Goal: Task Accomplishment & Management: Manage account settings

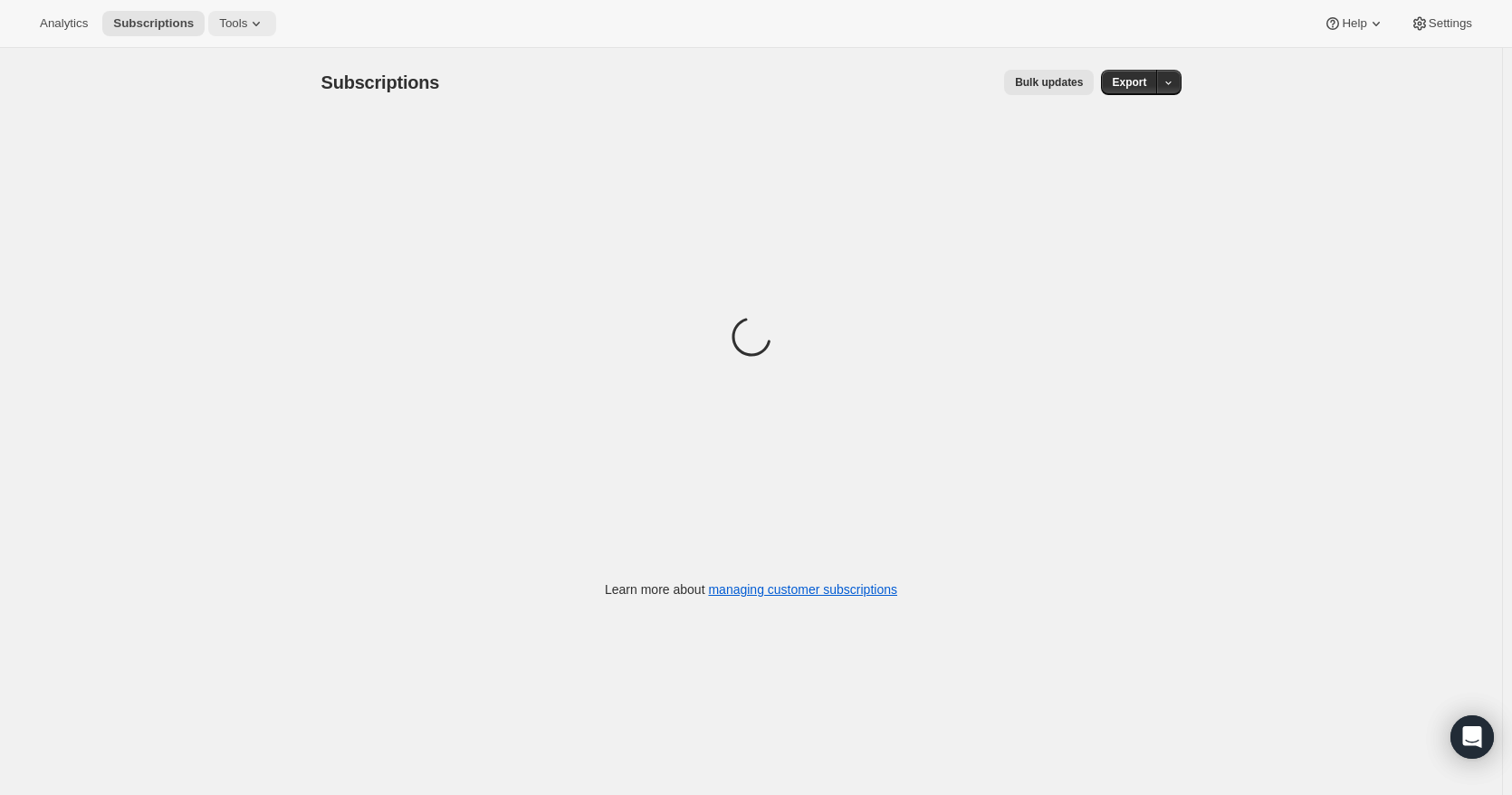
click at [247, 15] on icon at bounding box center [255, 23] width 18 height 18
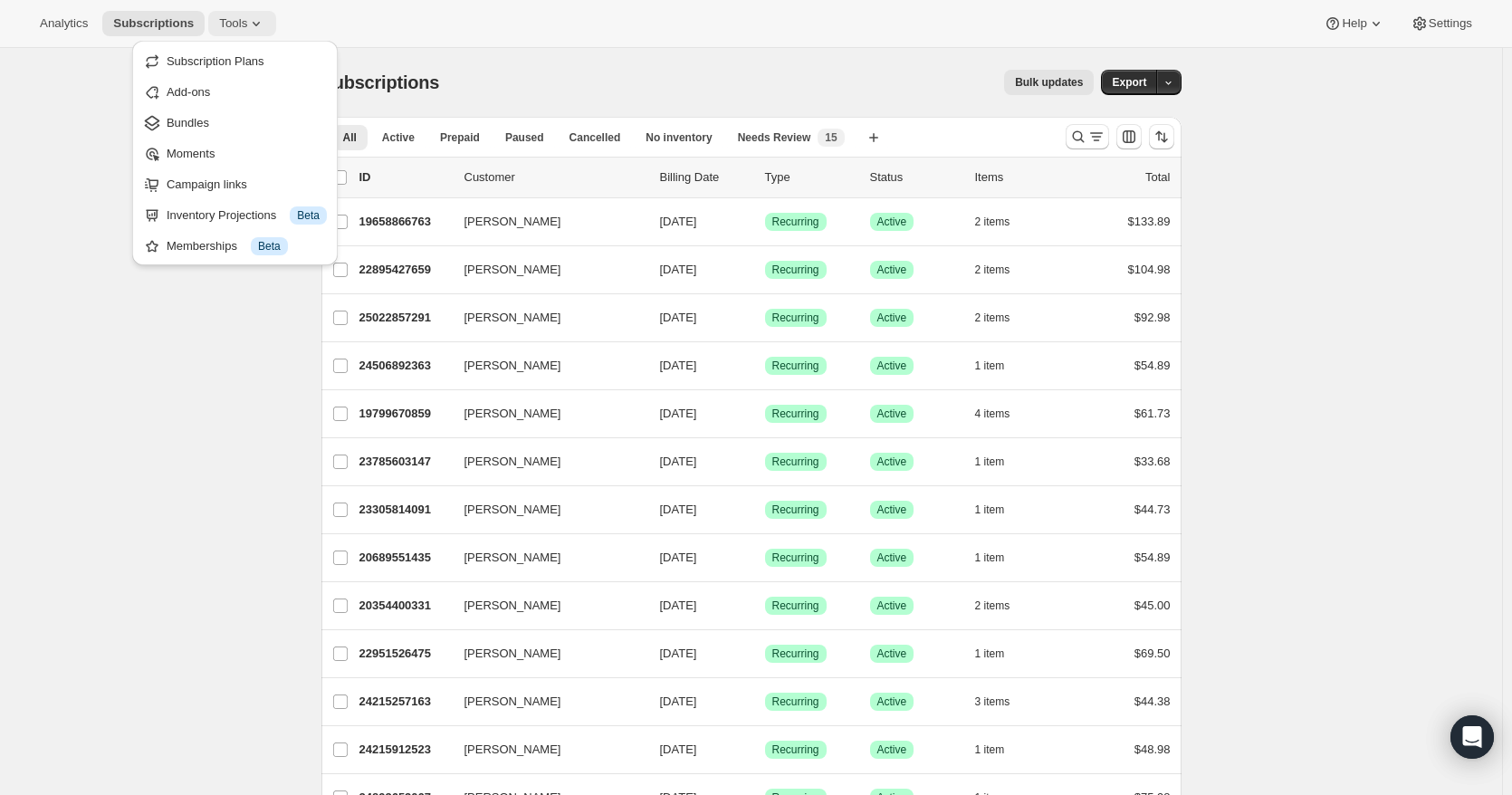
click at [247, 20] on icon at bounding box center [255, 23] width 18 height 18
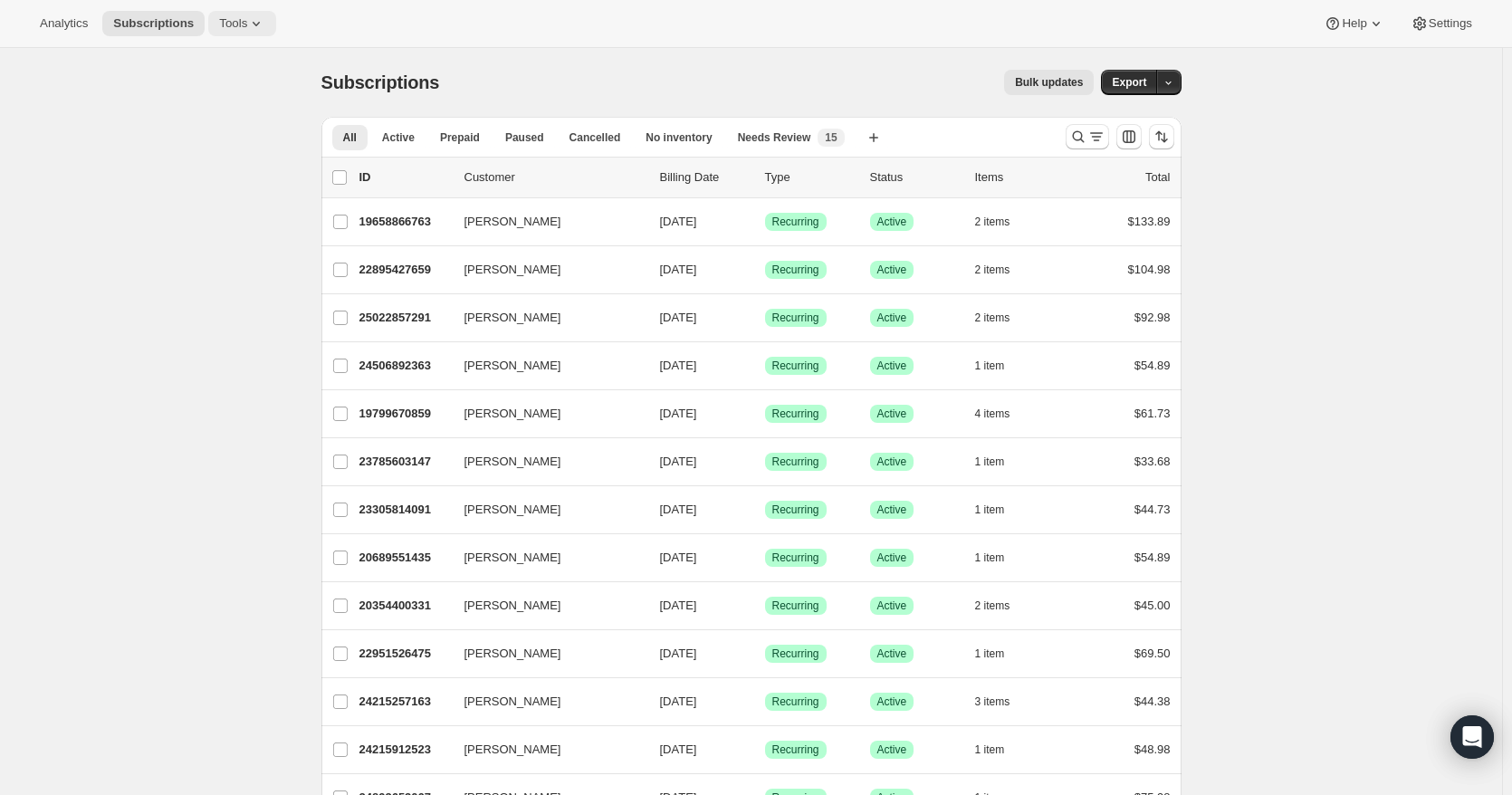
click at [252, 32] on icon at bounding box center [255, 23] width 18 height 18
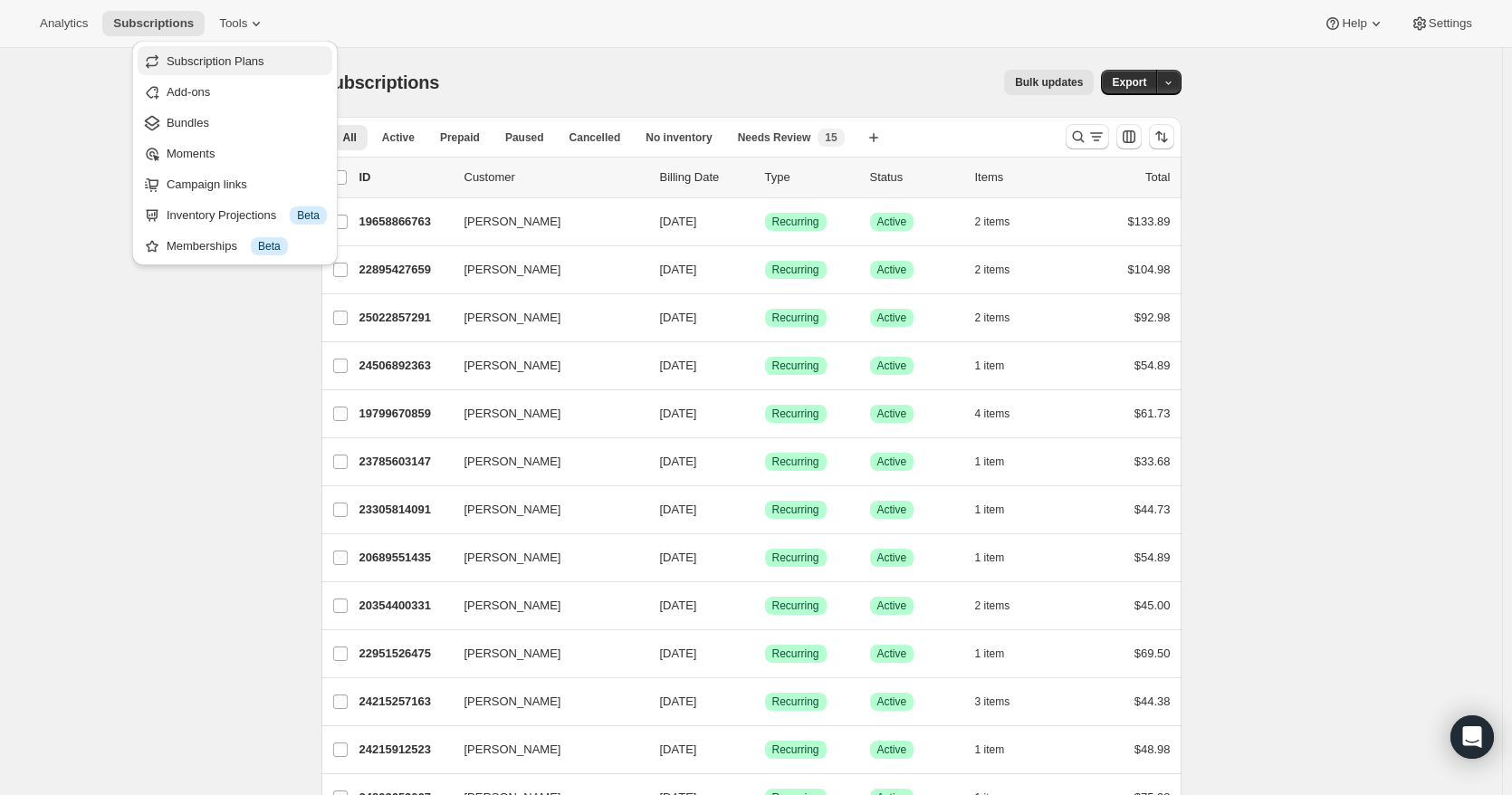
click at [239, 63] on span "Subscription Plans" at bounding box center [215, 61] width 97 height 13
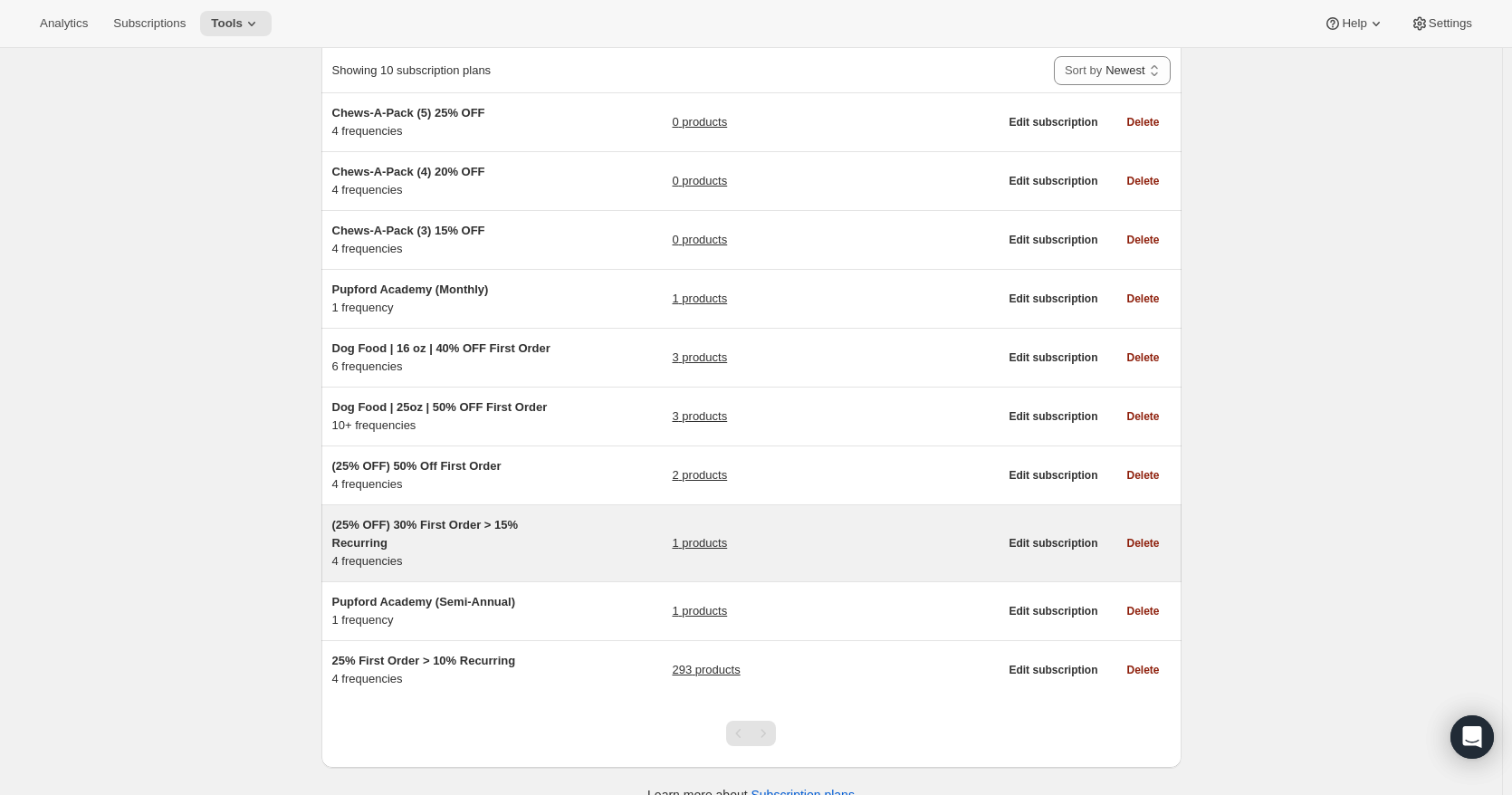
scroll to position [143, 0]
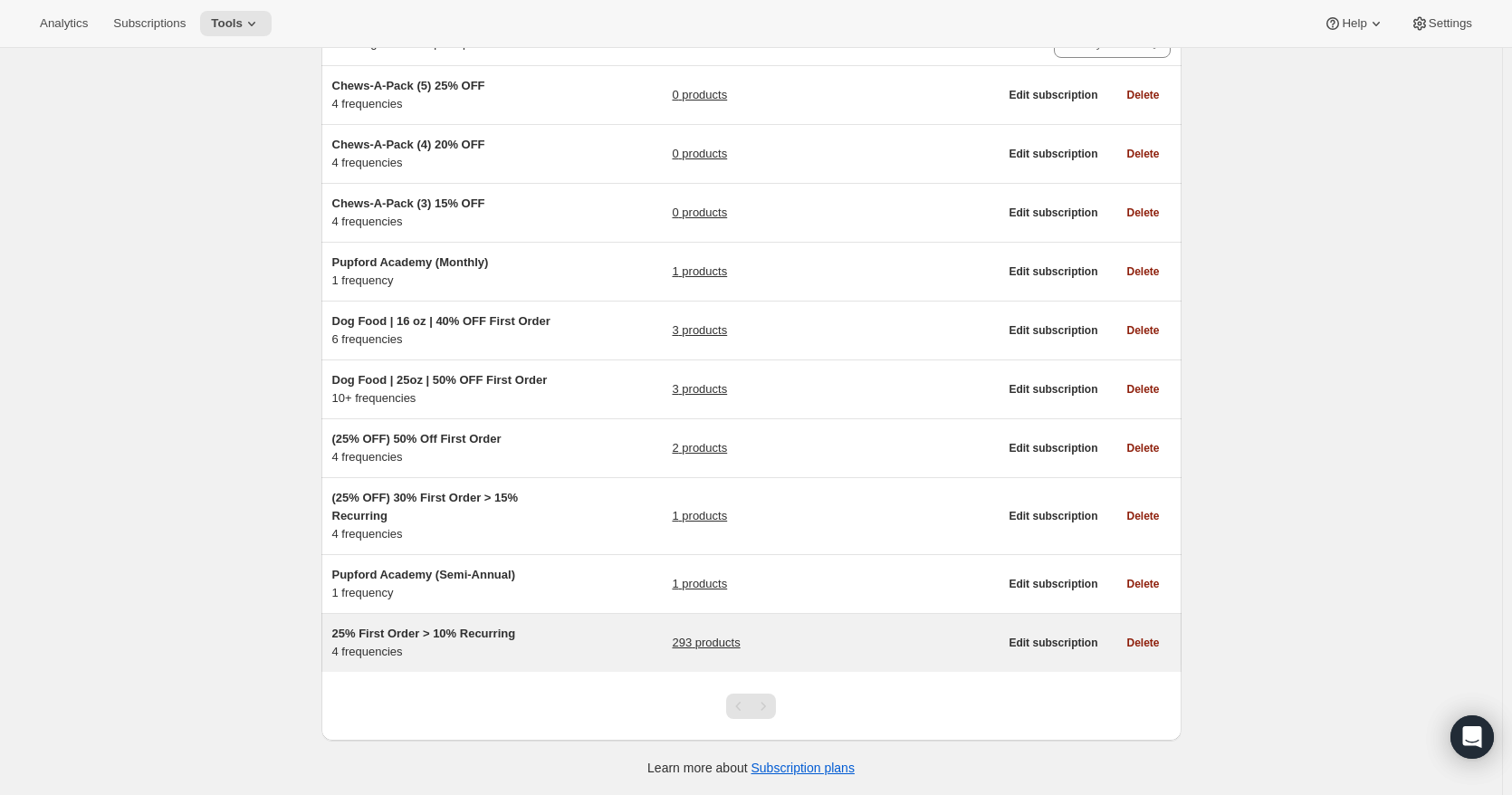
click at [730, 646] on link "293 products" at bounding box center [706, 643] width 68 height 18
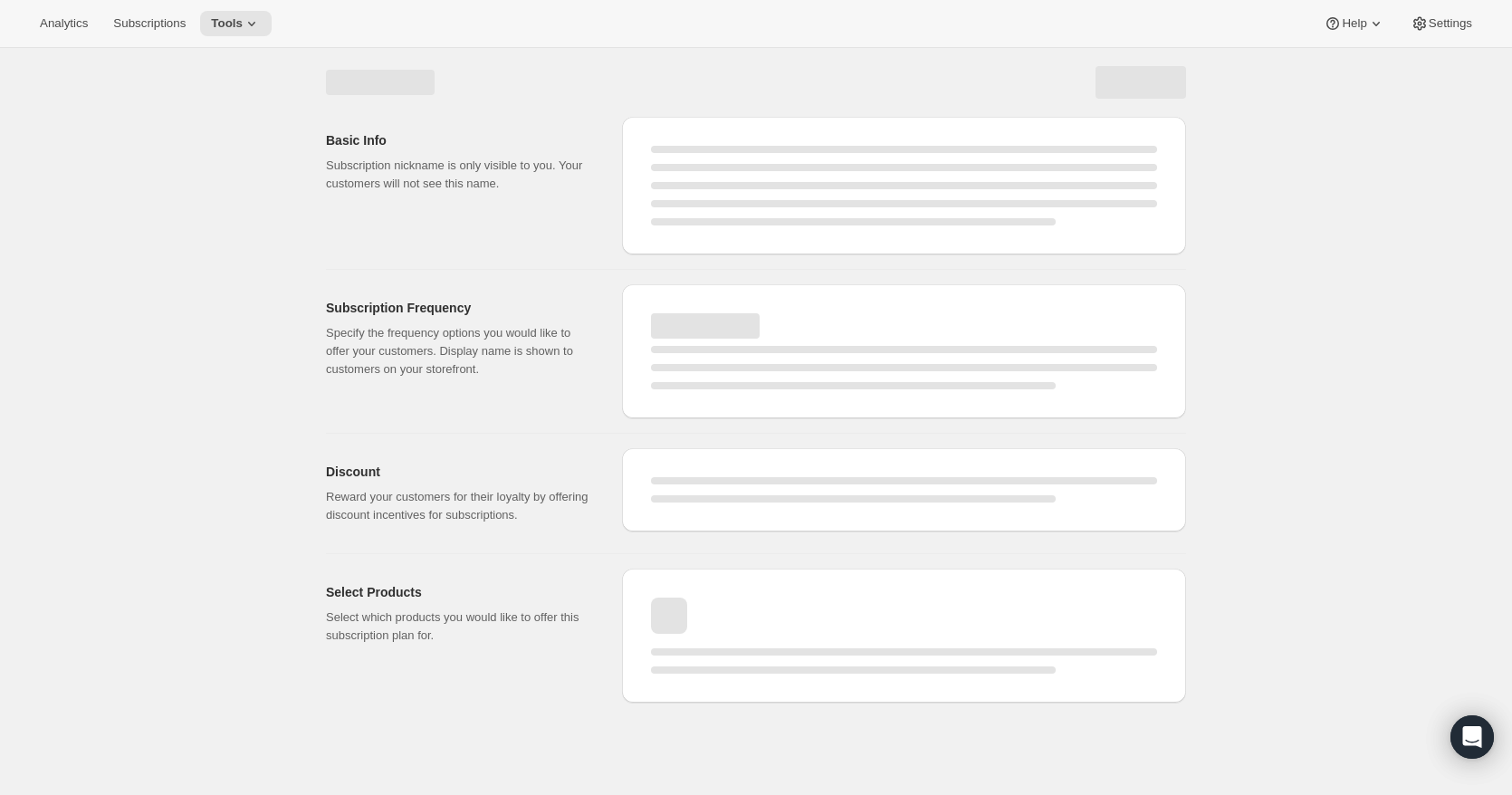
select select "WEEK"
select select "MONTH"
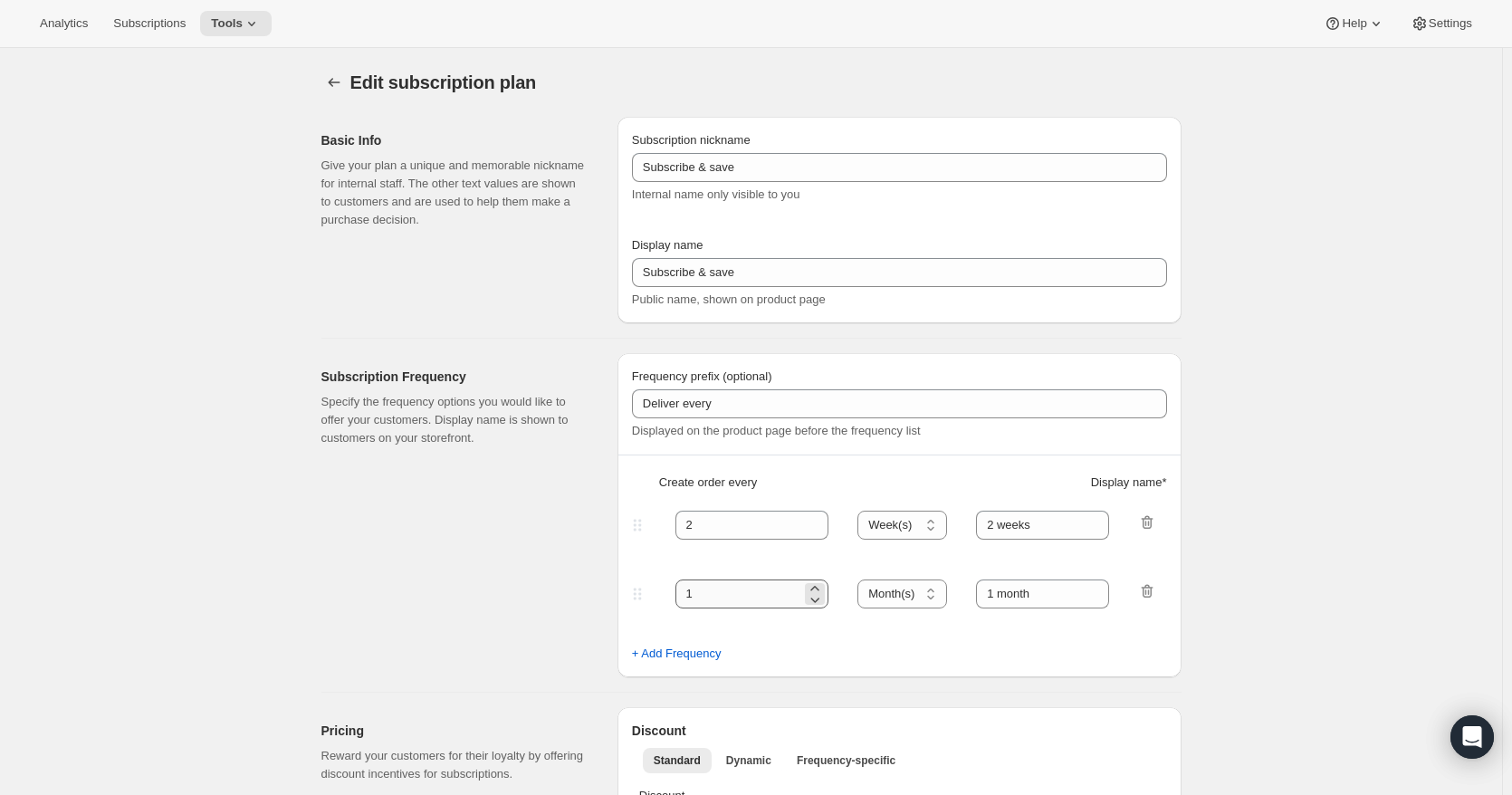
type input "25% First Order > 10% Recurring"
type input "Subscribe & Save"
select select "WEEK"
select select "MONTH"
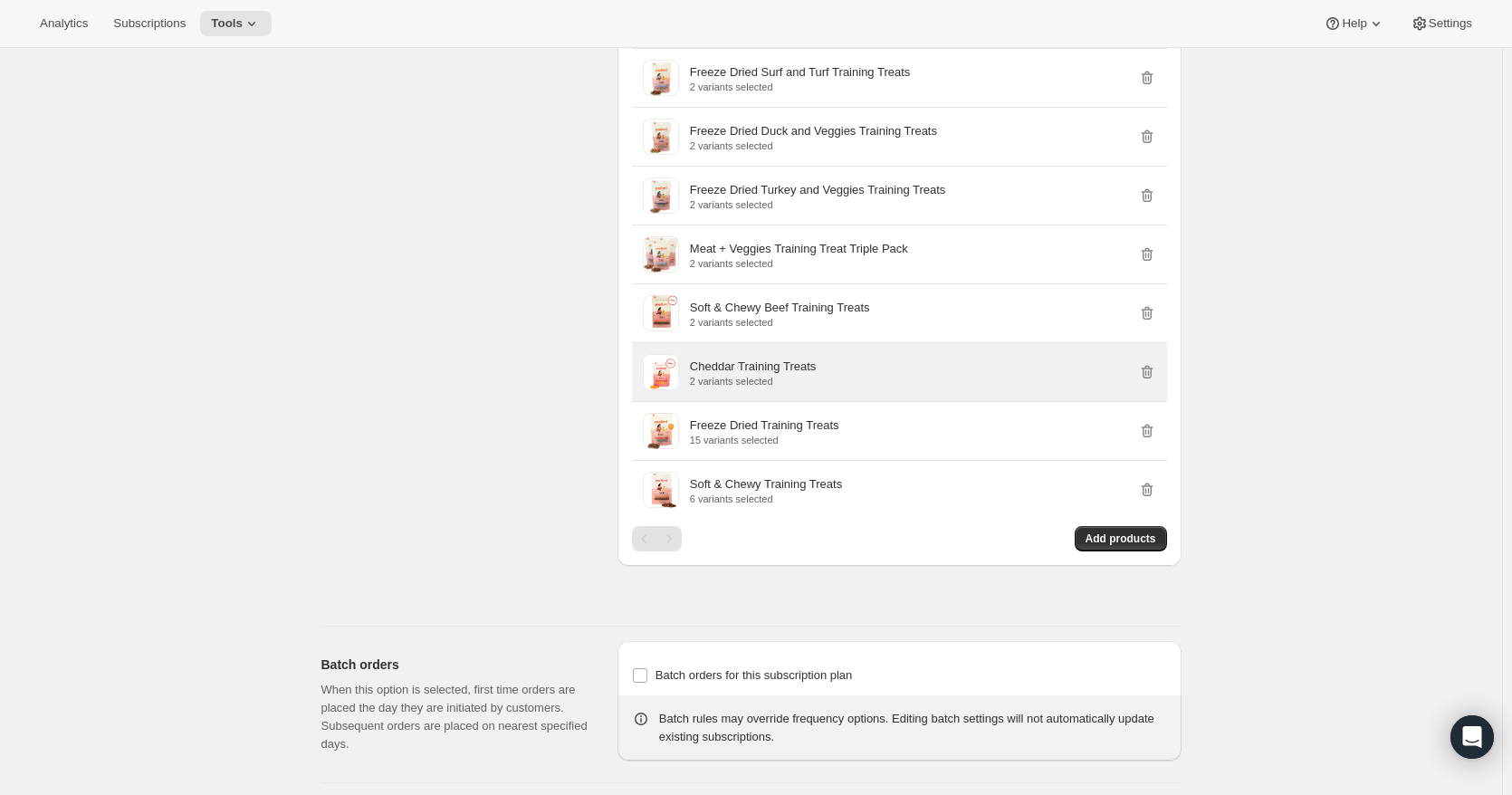
scroll to position [7288, 0]
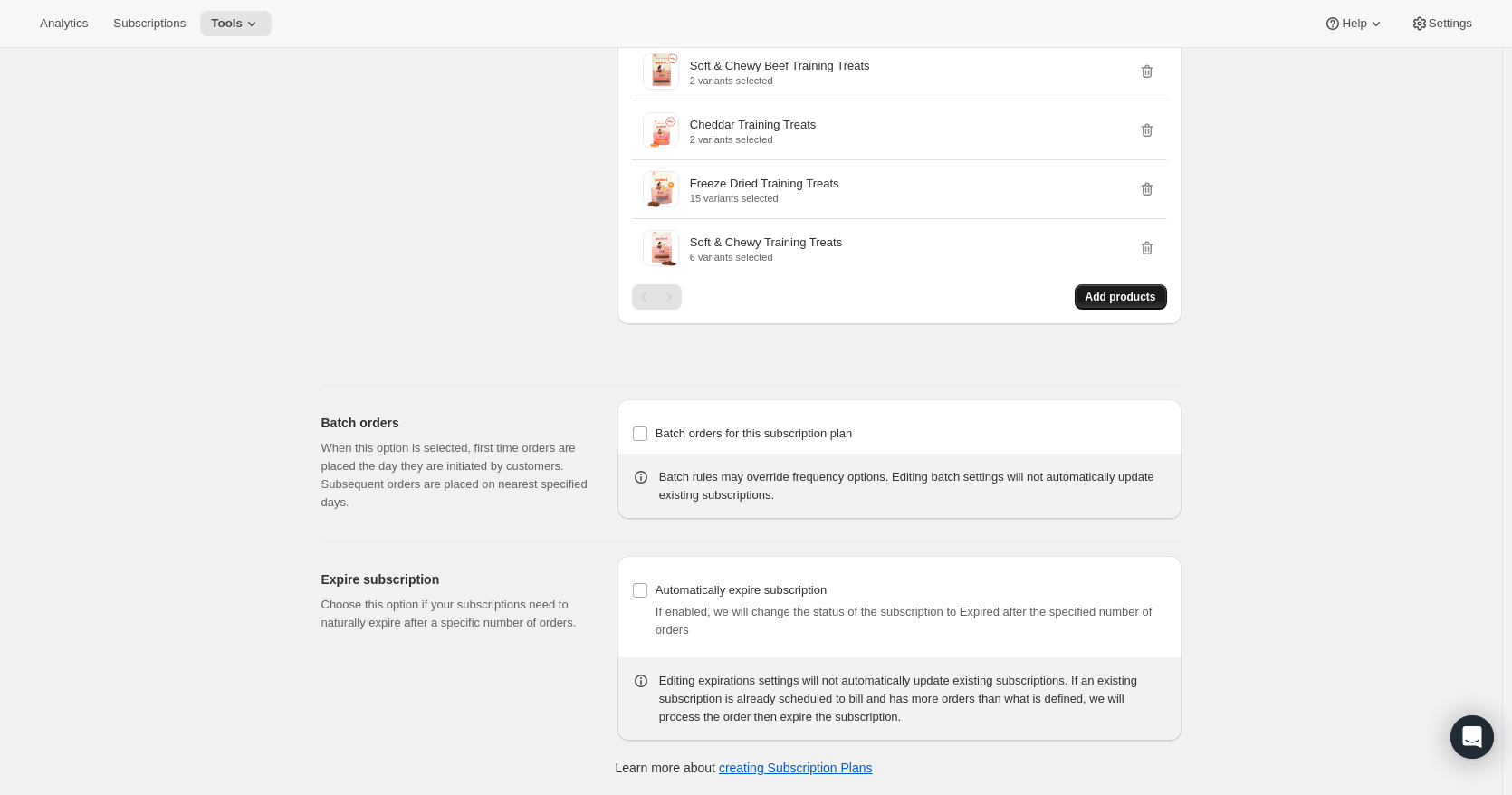
click at [1124, 296] on span "Add products" at bounding box center [1121, 296] width 71 height 14
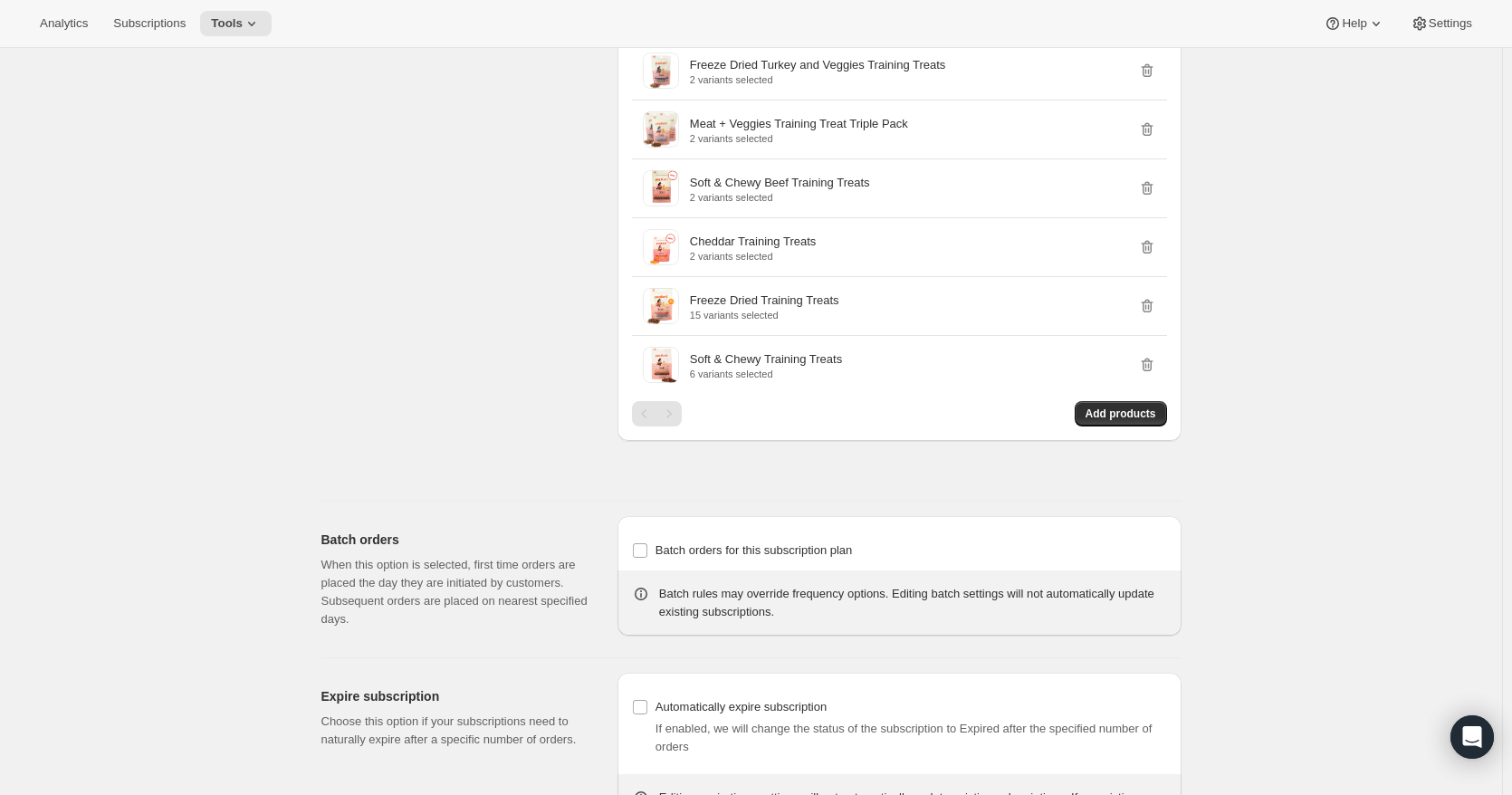
scroll to position [7017, 0]
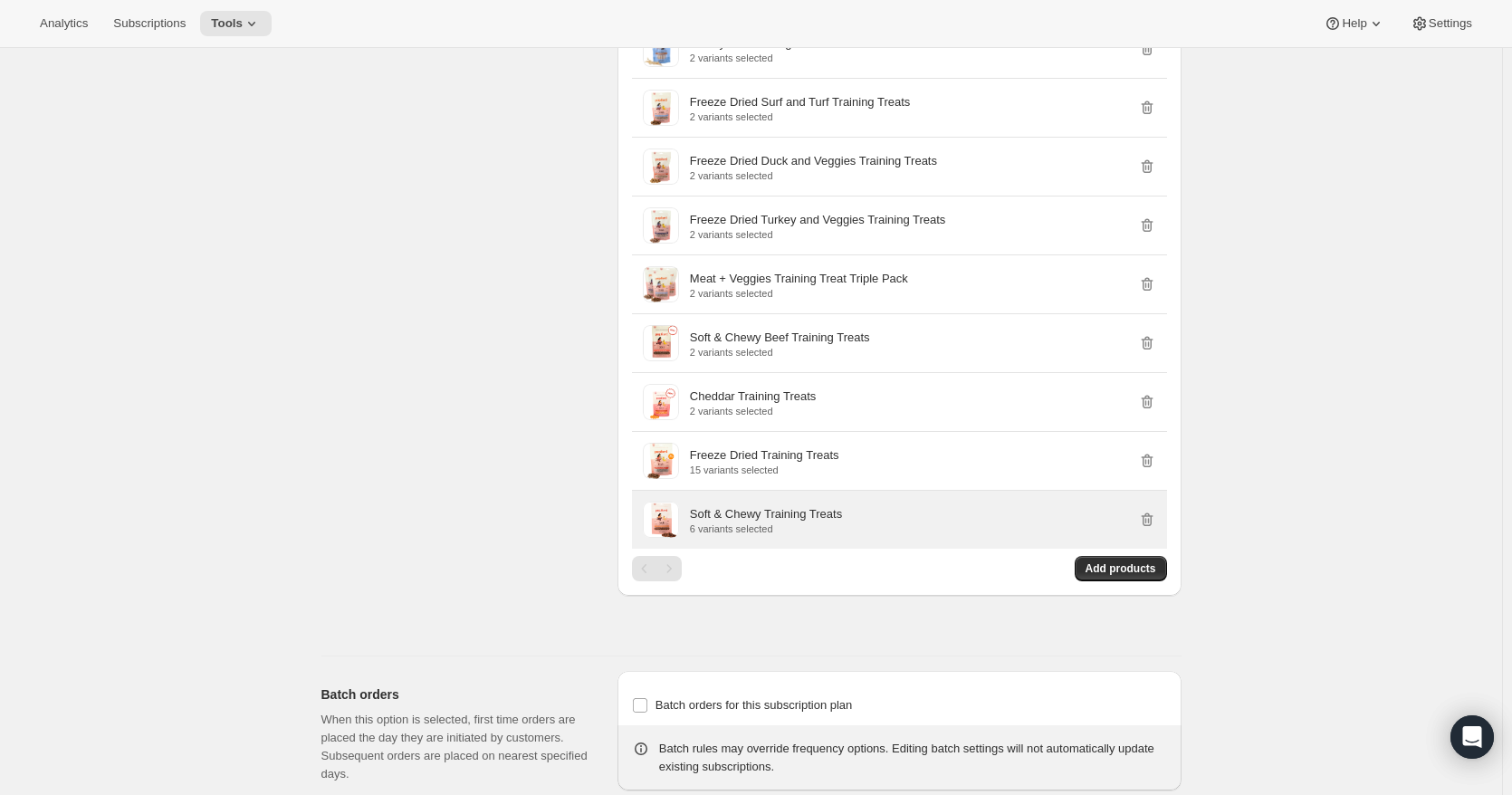
click at [804, 515] on p "Soft & Chewy Training Treats" at bounding box center [765, 514] width 152 height 18
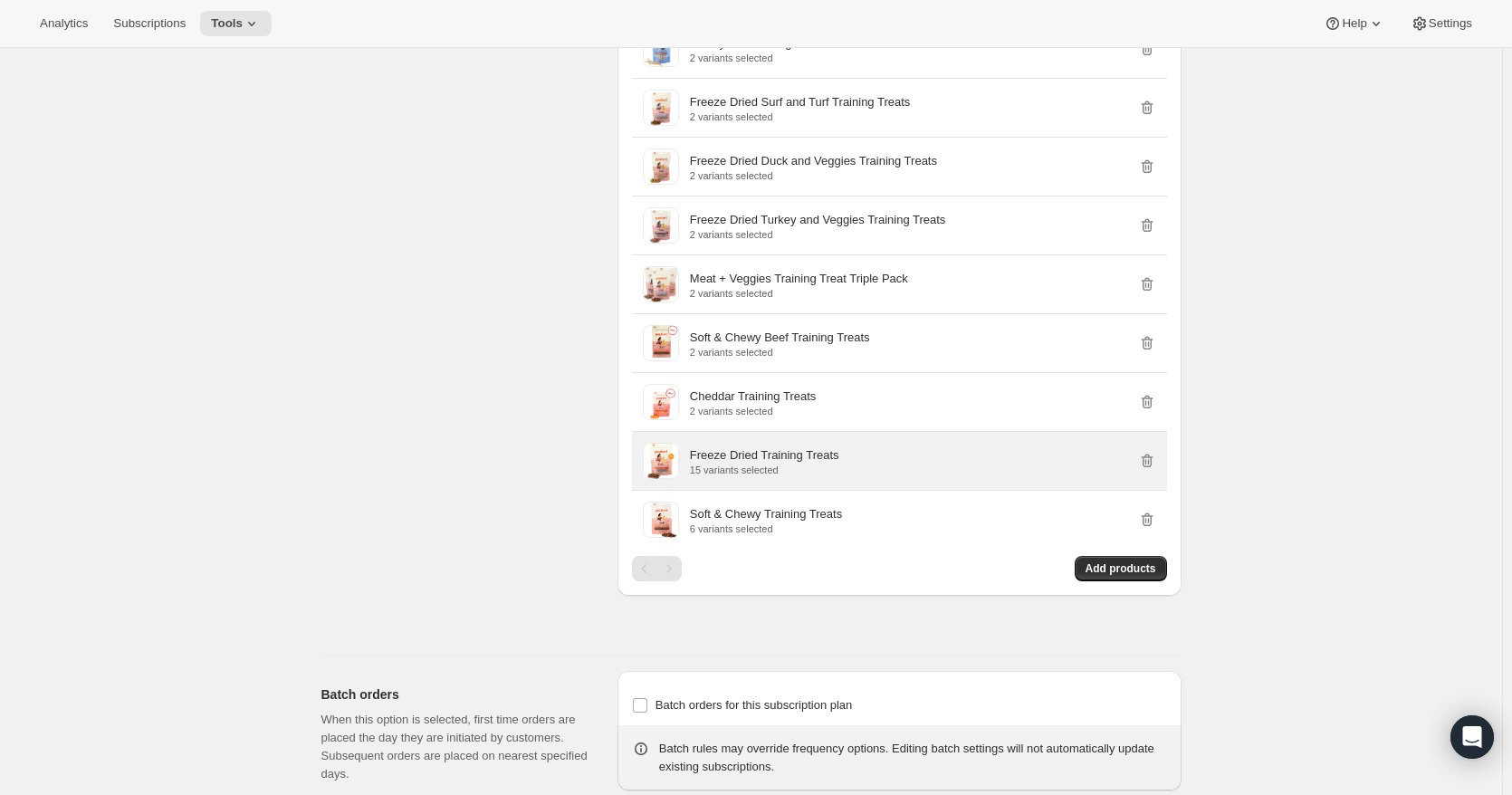
click at [776, 465] on p "15 variants selected" at bounding box center [765, 469] width 149 height 10
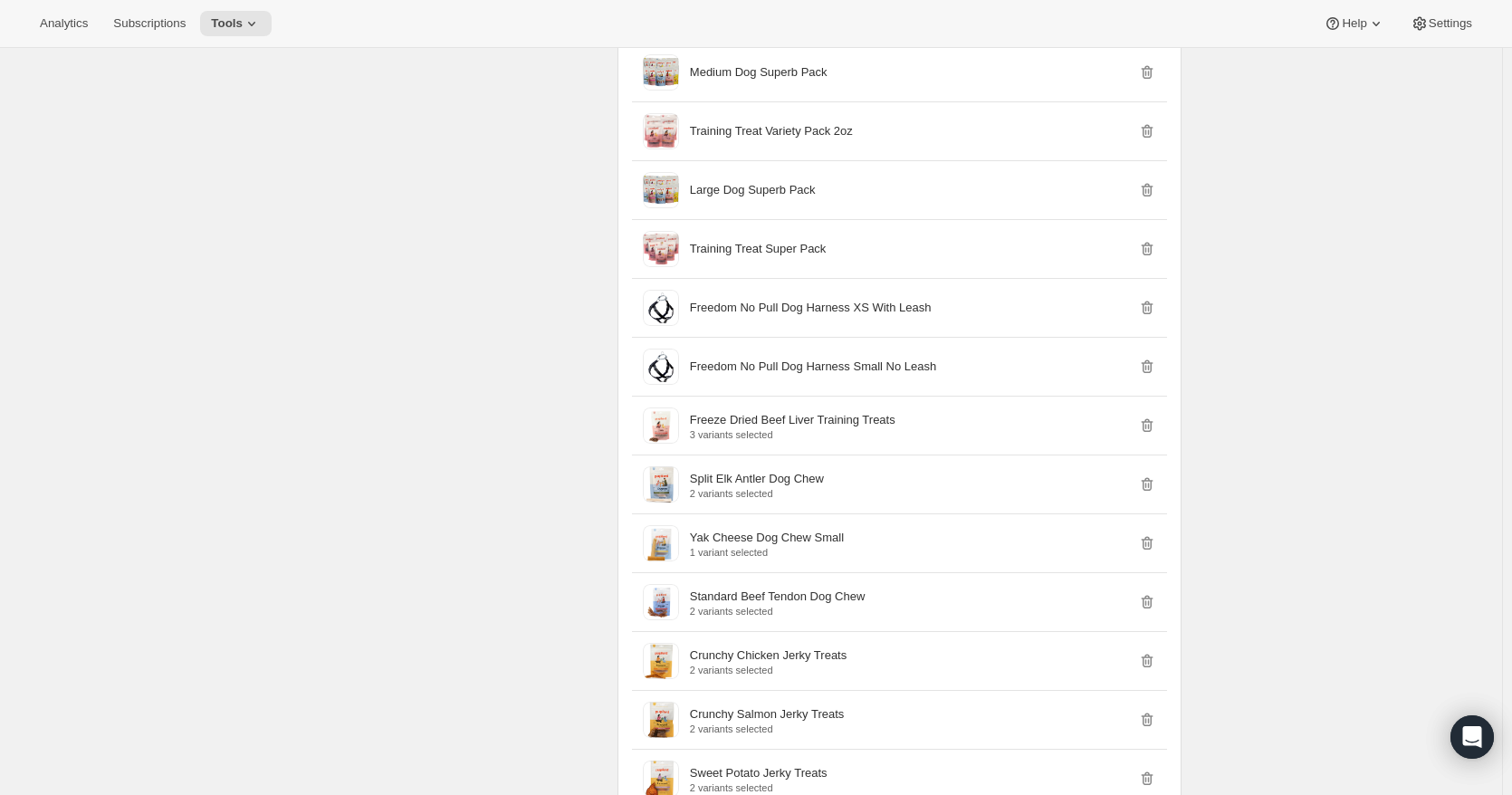
scroll to position [3394, 0]
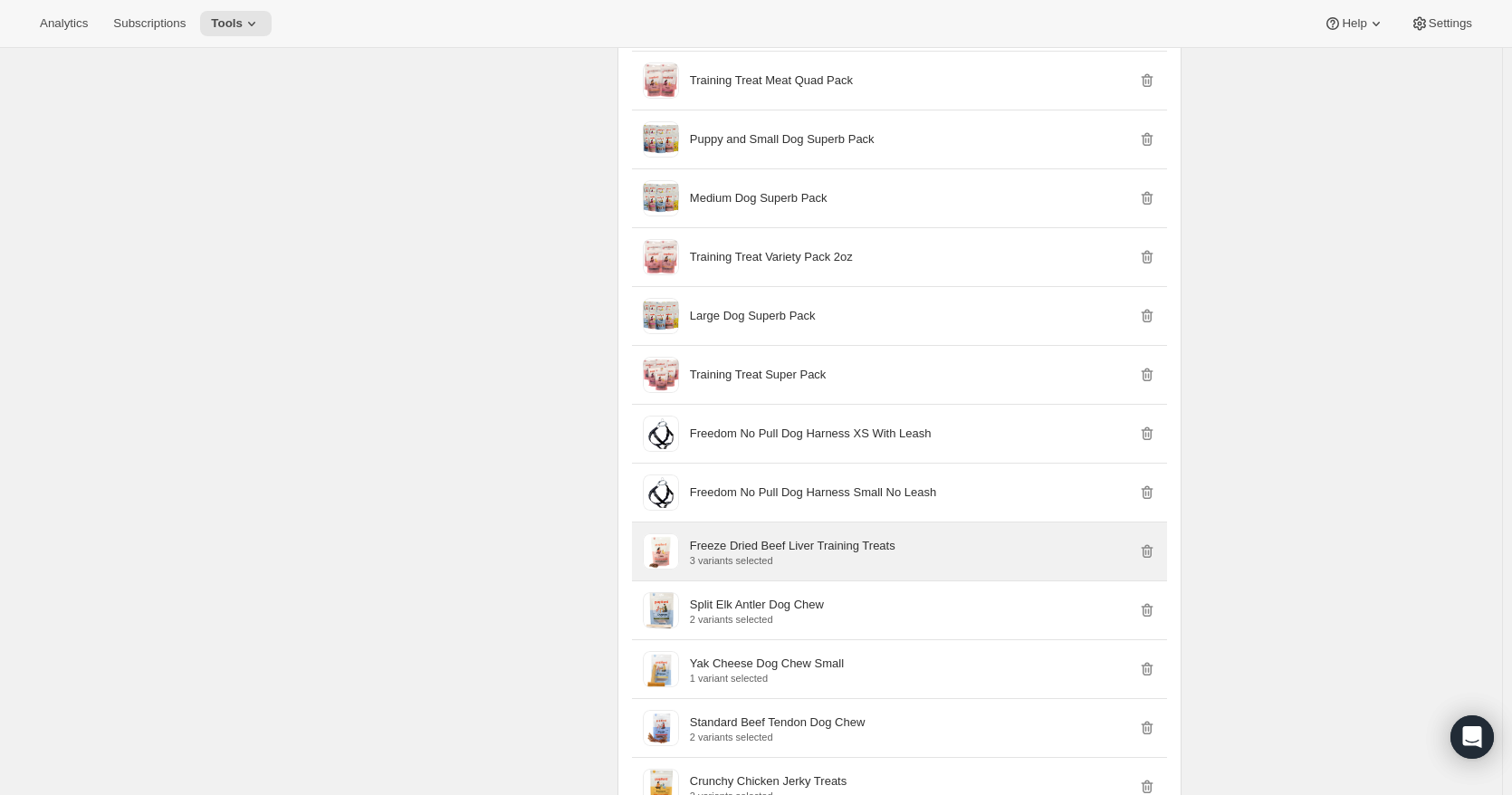
click at [745, 541] on p "Freeze Dried Beef Liver Training Treats" at bounding box center [792, 546] width 205 height 18
click at [744, 542] on p "Freeze Dried Beef Liver Training Treats" at bounding box center [792, 546] width 205 height 18
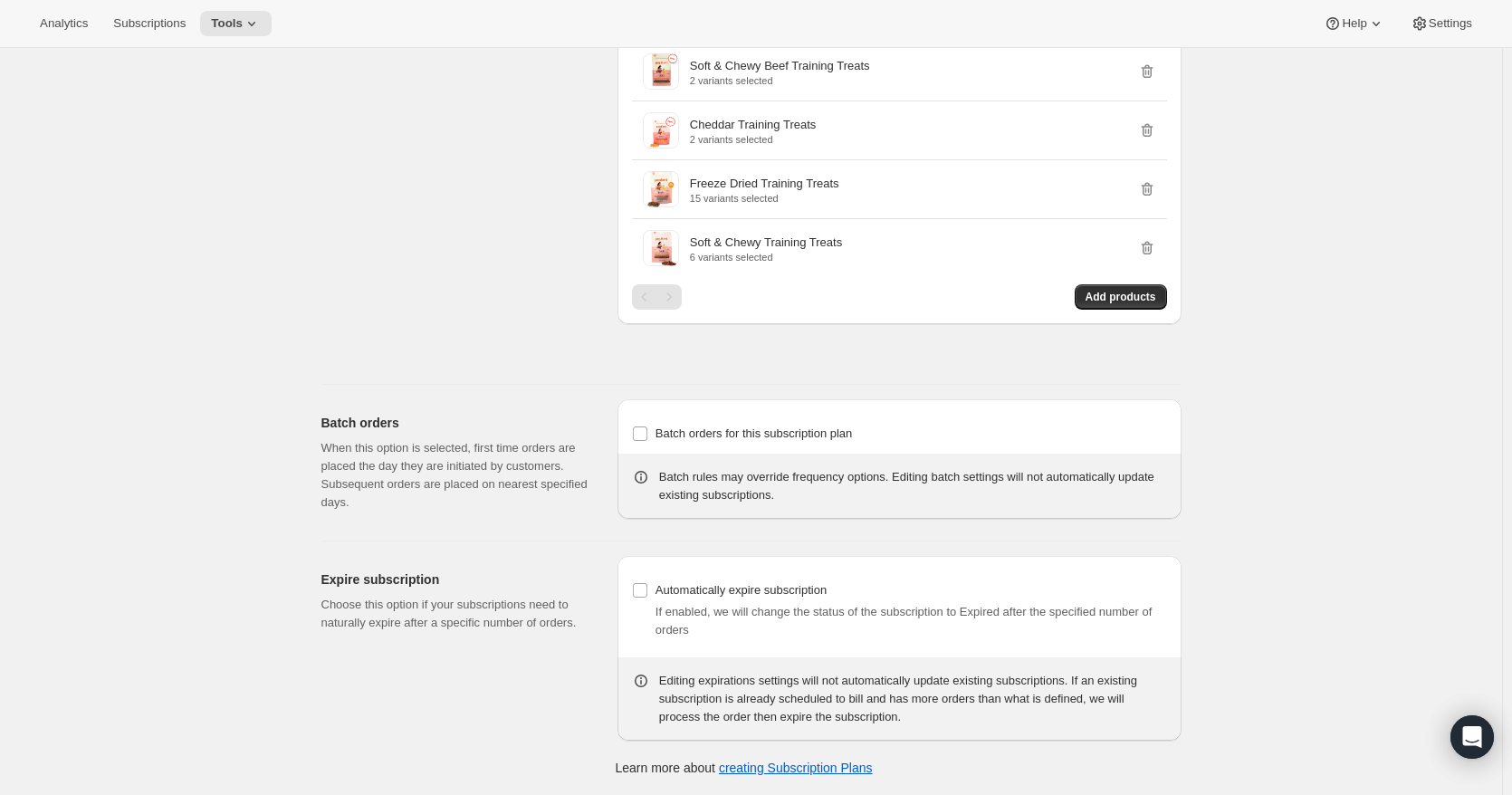
scroll to position [7199, 0]
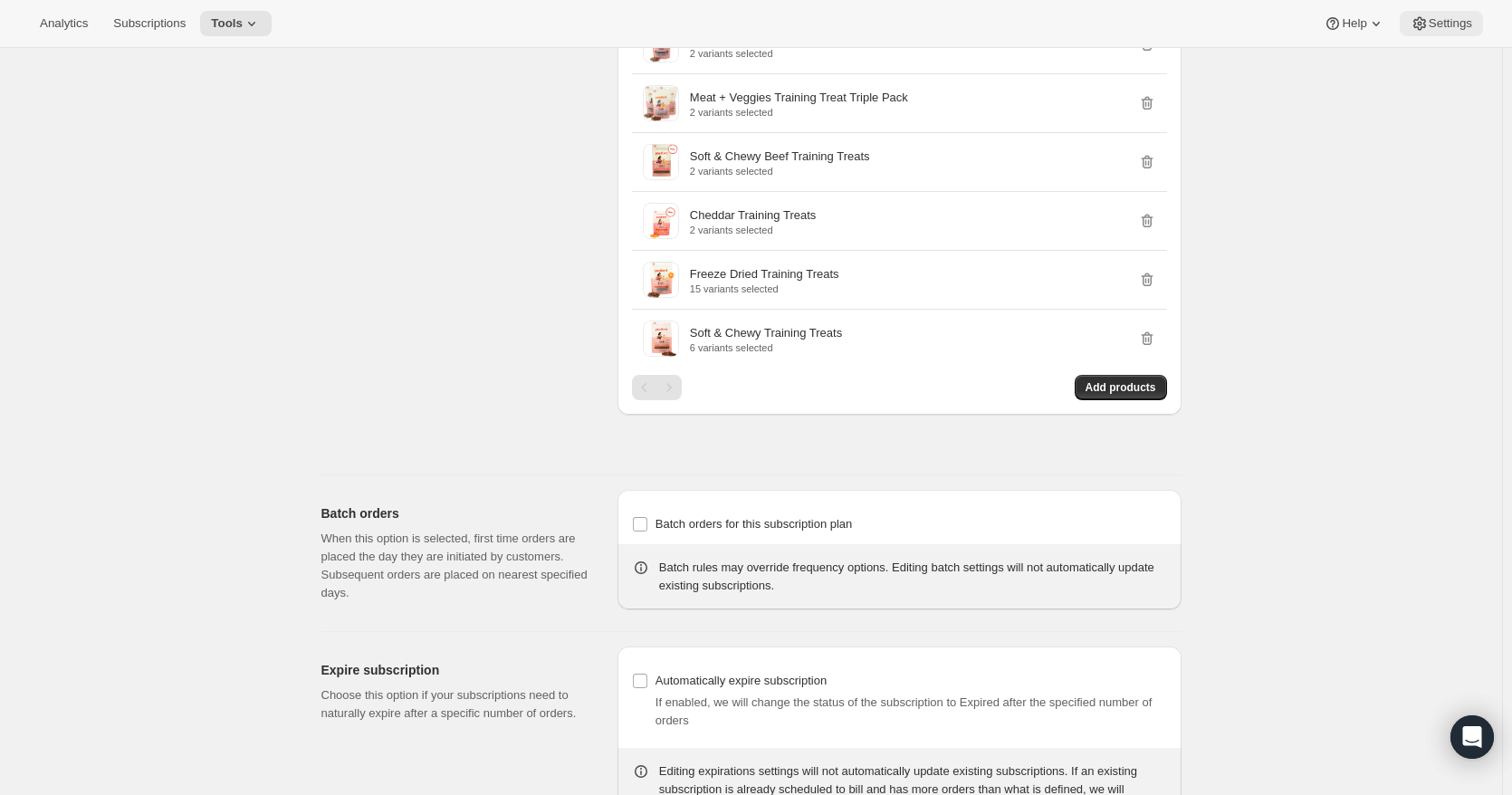
click at [1452, 21] on span "Settings" at bounding box center [1450, 23] width 44 height 14
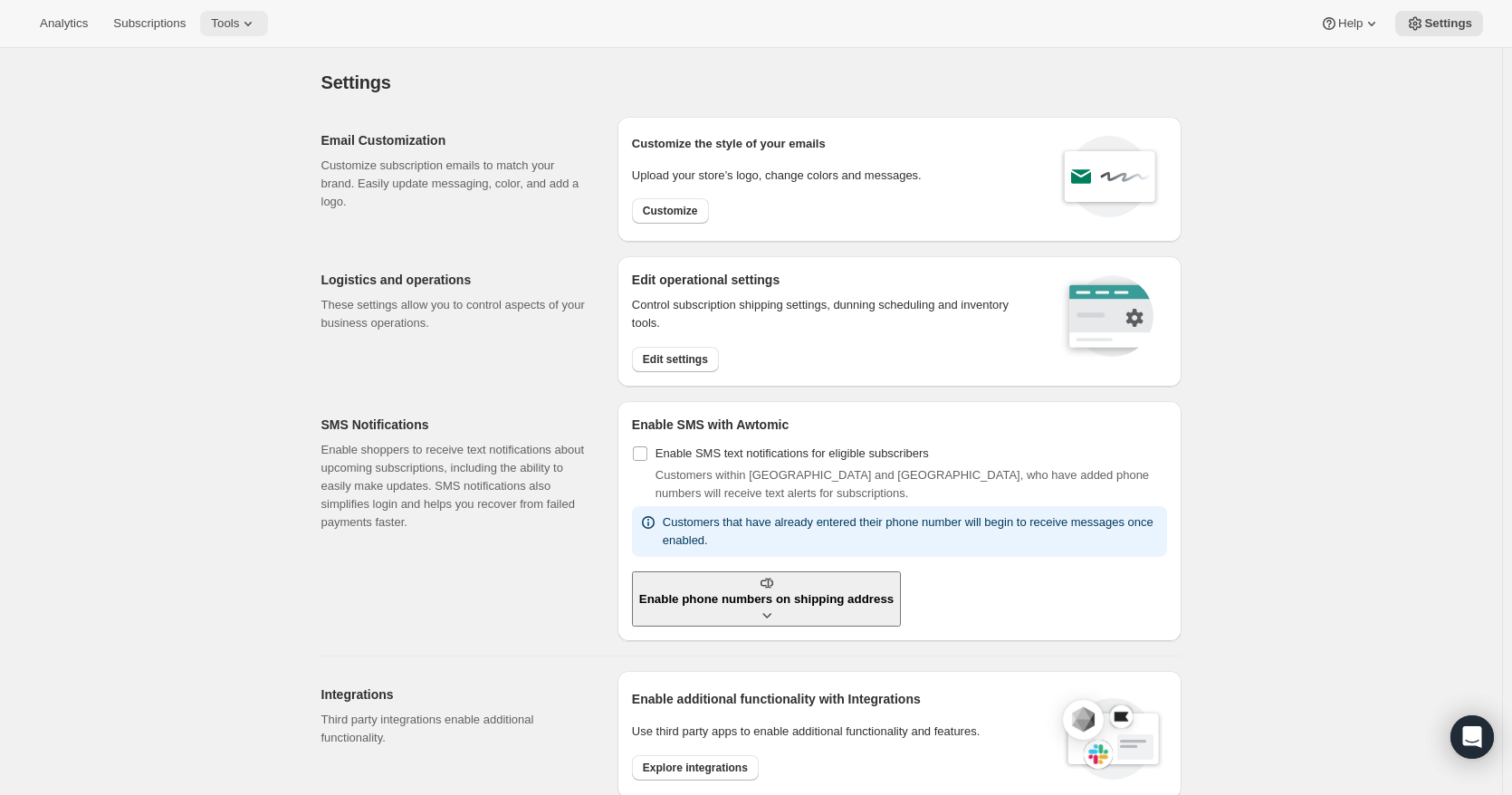
click at [220, 29] on span "Tools" at bounding box center [225, 23] width 28 height 14
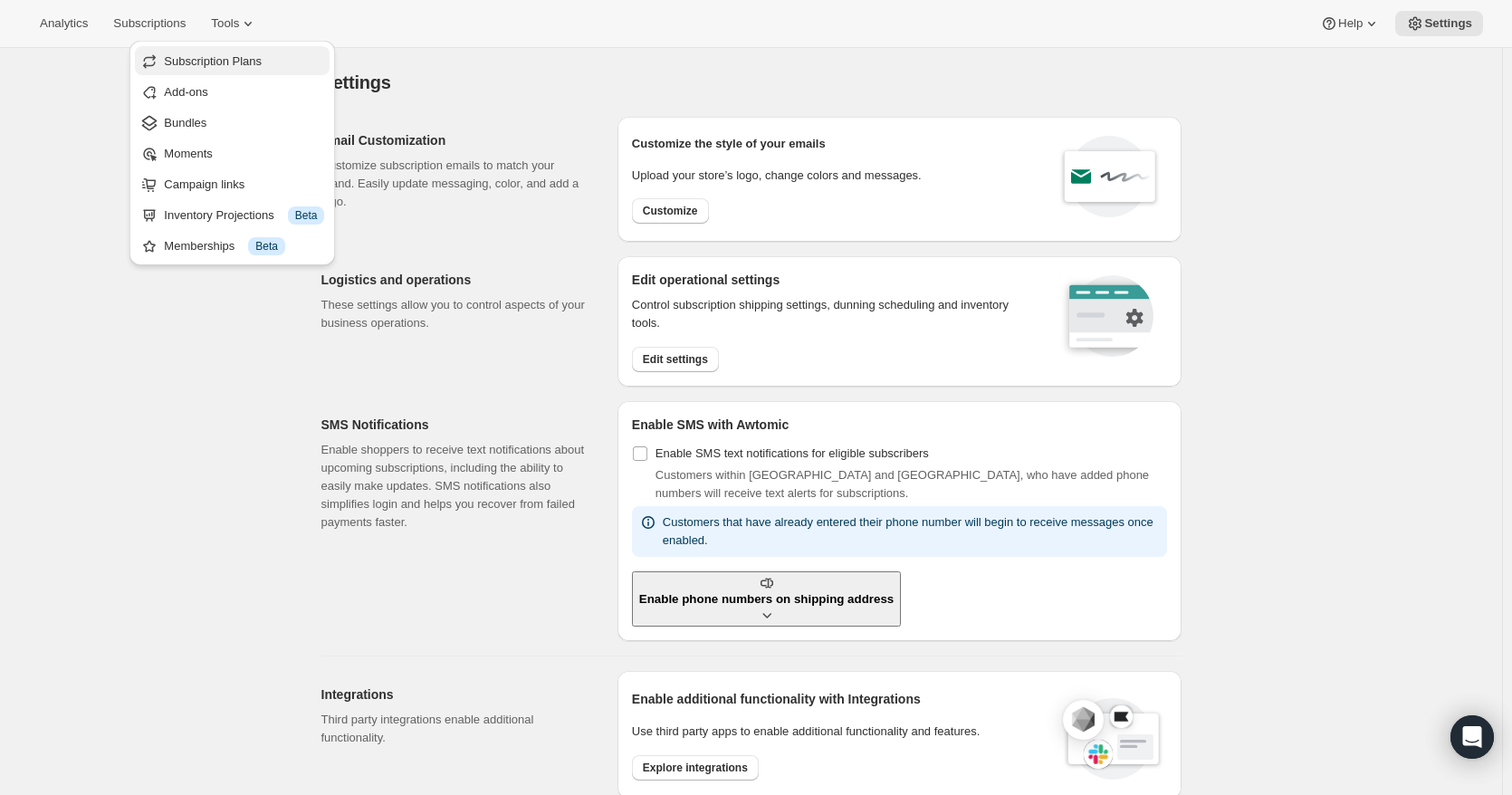
click at [232, 69] on span "Subscription Plans" at bounding box center [243, 62] width 160 height 18
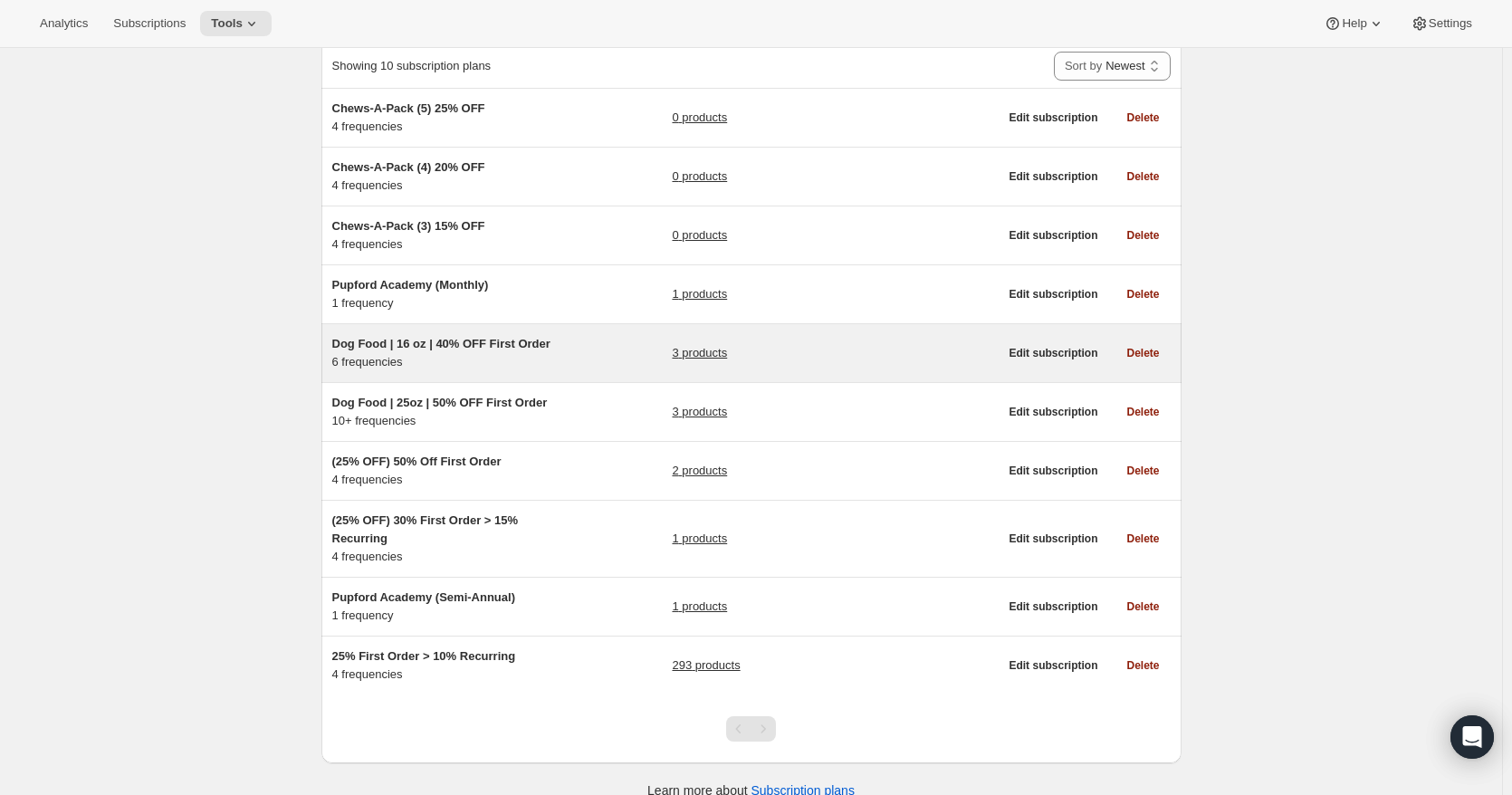
scroll to position [143, 0]
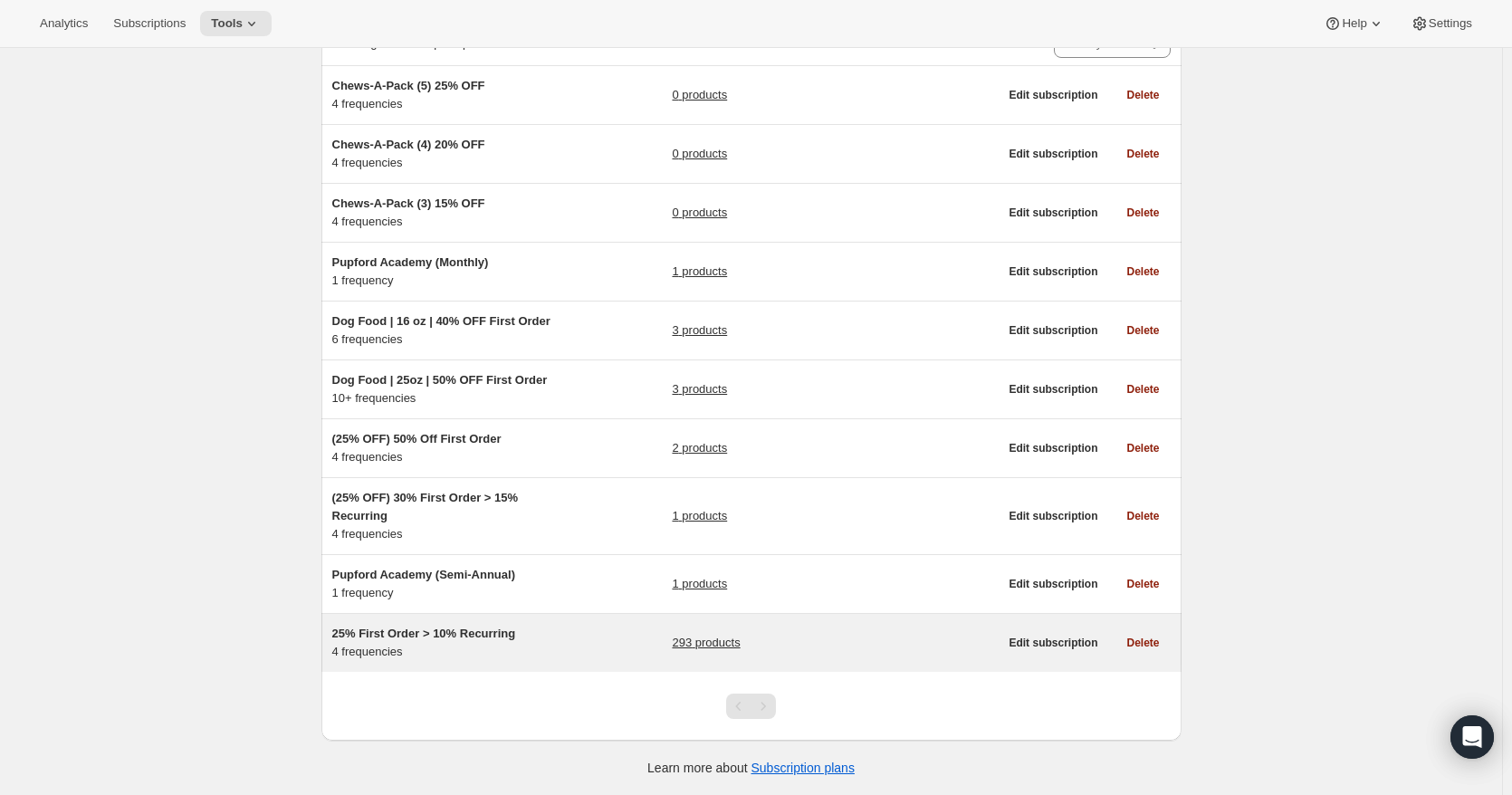
click at [701, 645] on link "293 products" at bounding box center [706, 643] width 68 height 18
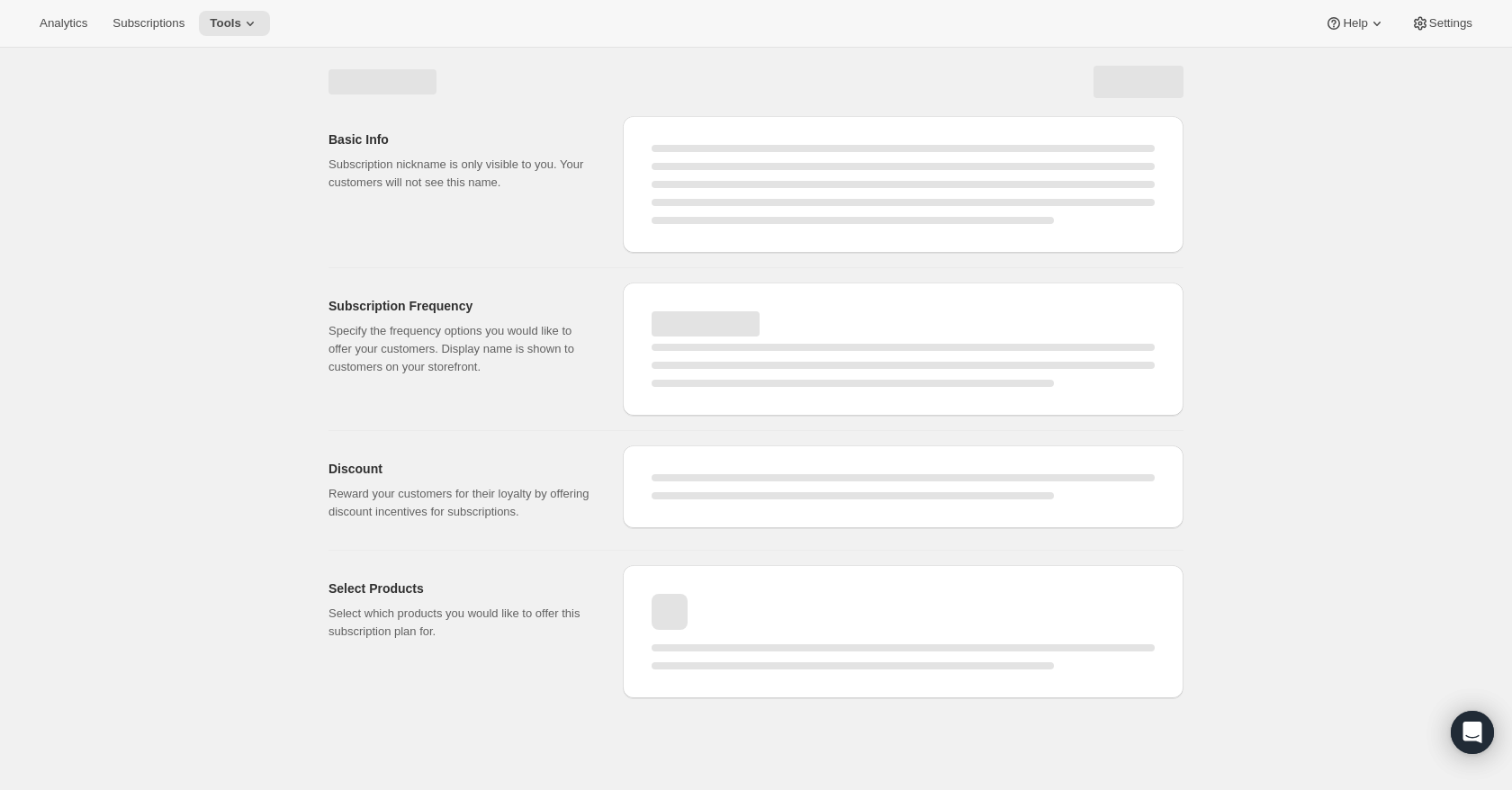
select select "WEEK"
select select "MONTH"
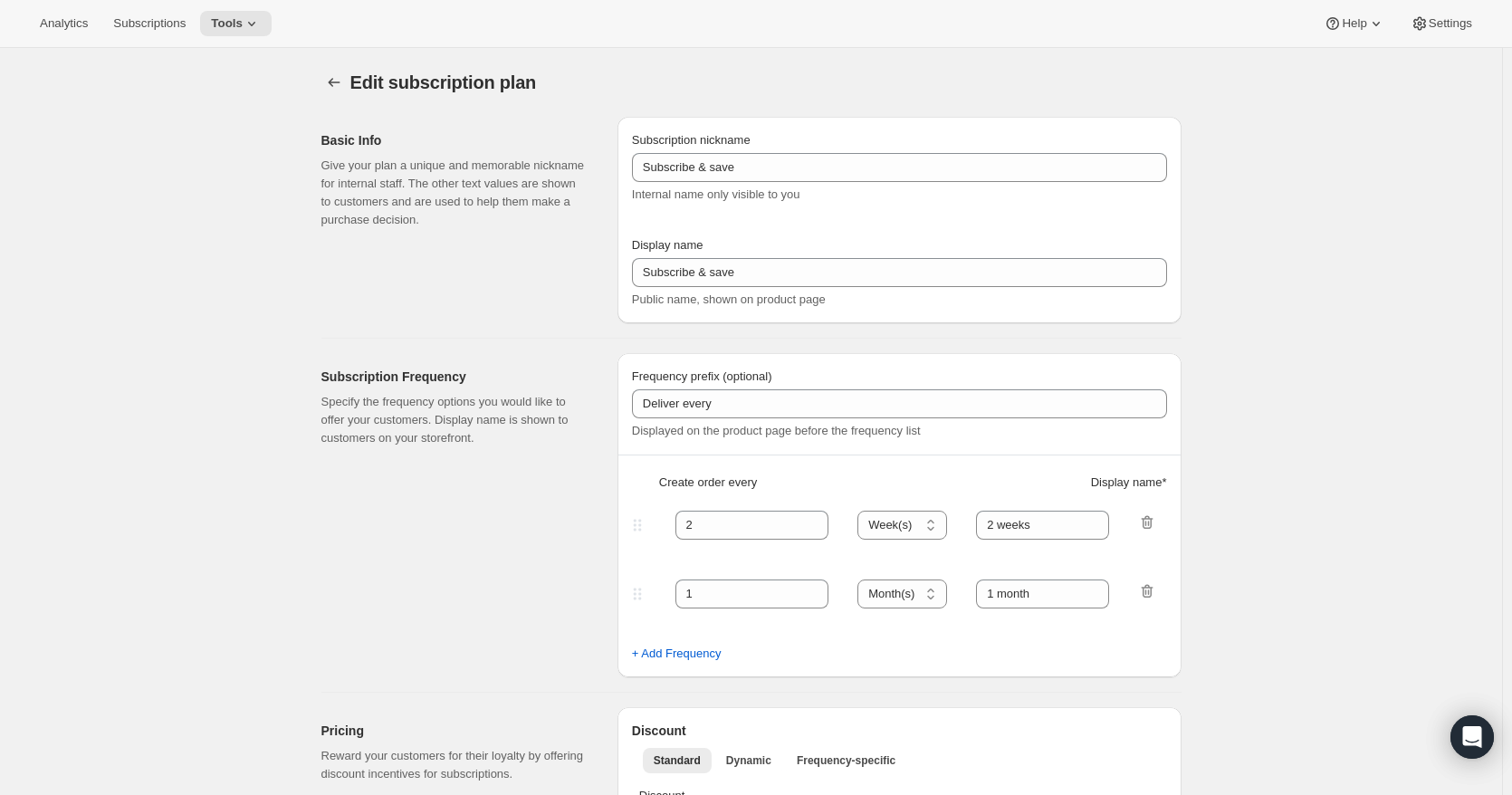
type input "25% First Order > 10% Recurring"
type input "Subscribe & Save"
select select "WEEK"
select select "MONTH"
